Goal: Use online tool/utility: Utilize a website feature to perform a specific function

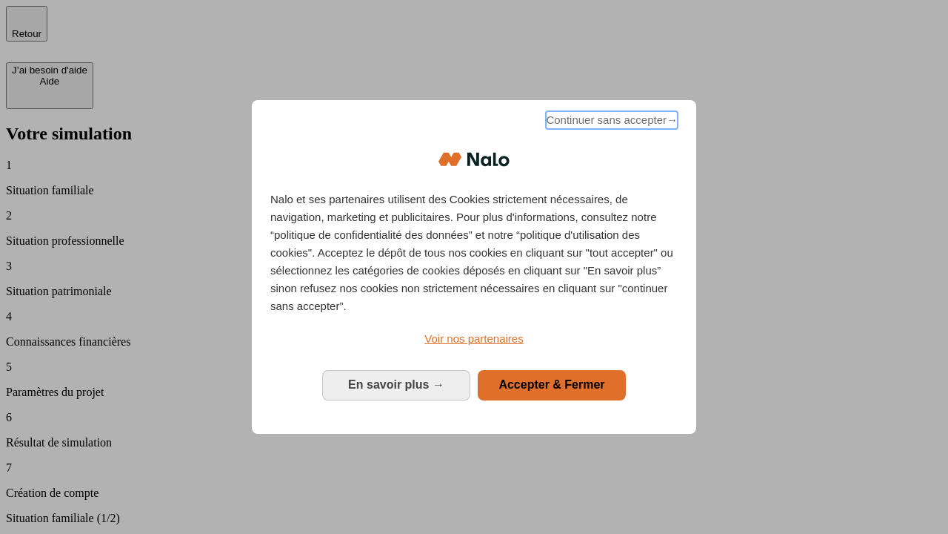
click at [611, 122] on span "Continuer sans accepter →" at bounding box center [612, 120] width 132 height 18
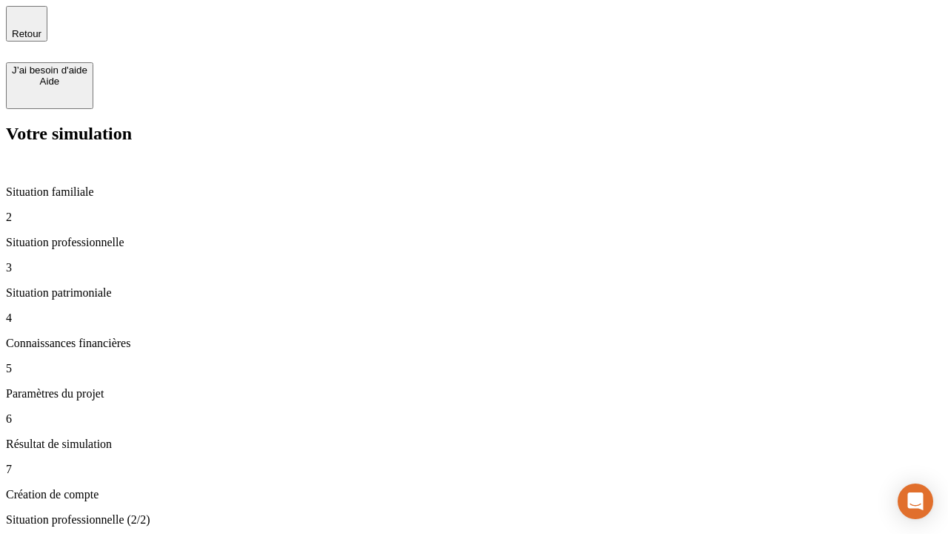
type input "70 000"
type input "1 000"
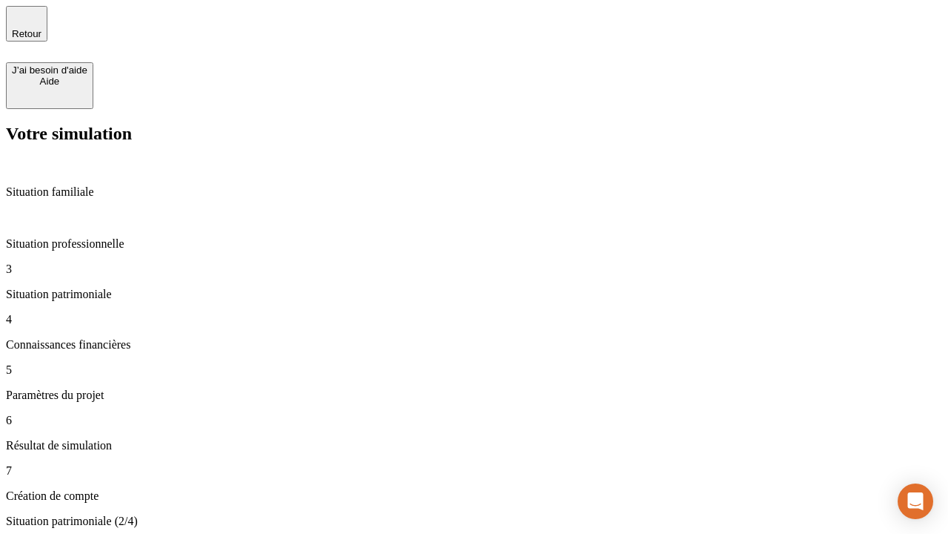
type input "800"
type input "6"
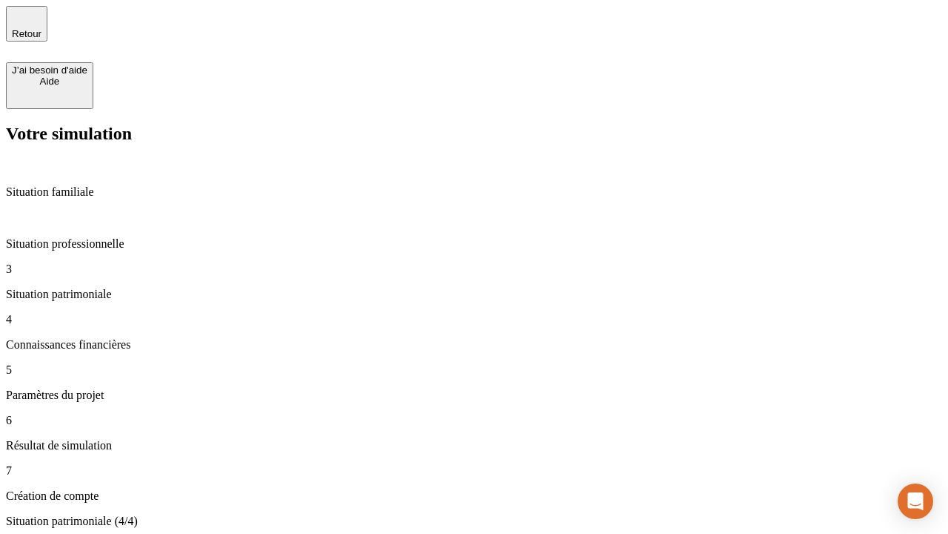
type input "400"
type input "3"
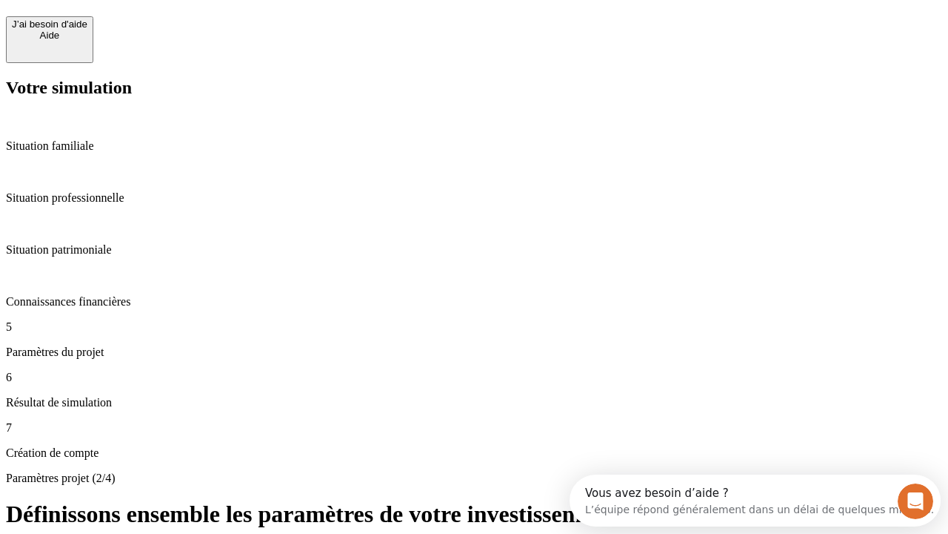
scroll to position [13, 0]
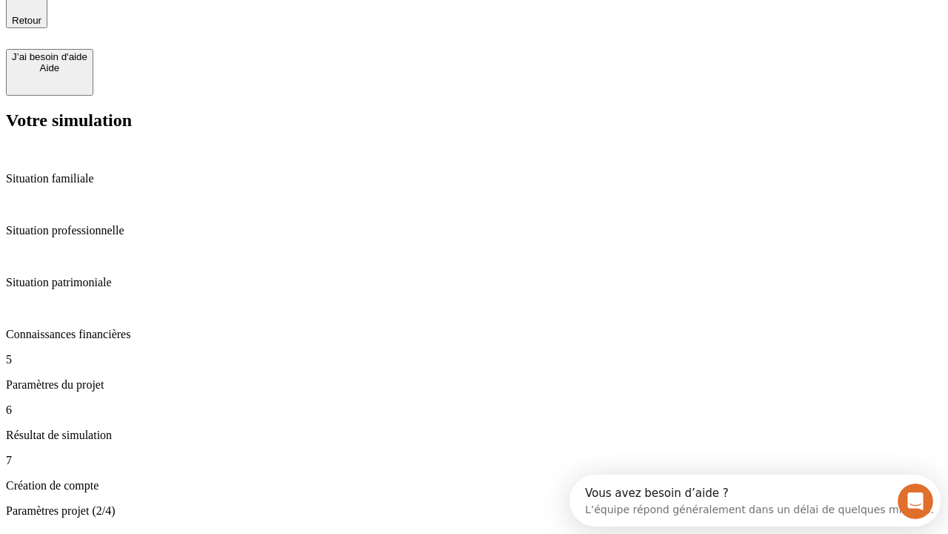
type input "35"
type input "500"
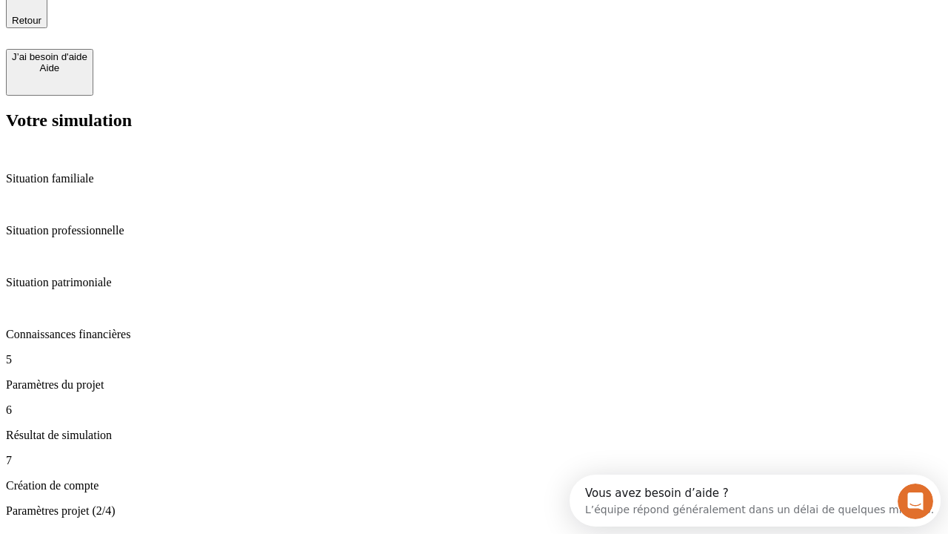
type input "640"
